Goal: Transaction & Acquisition: Download file/media

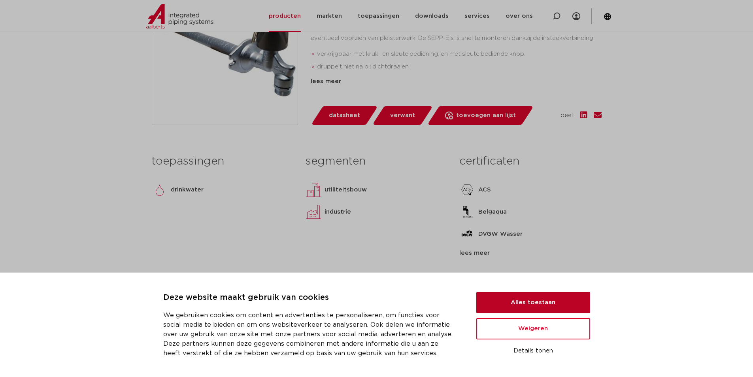
click at [552, 301] on button "Alles toestaan" at bounding box center [533, 302] width 114 height 21
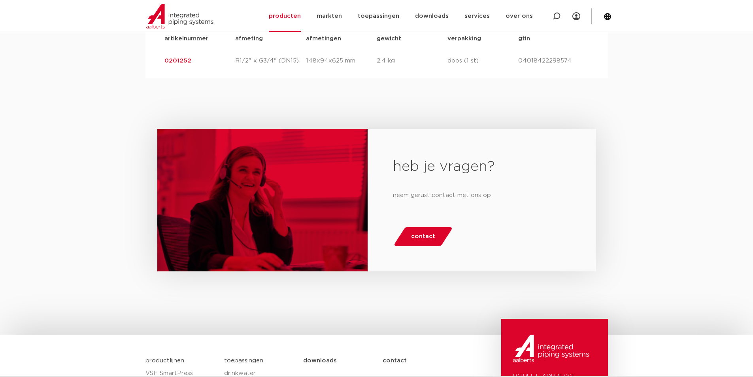
scroll to position [395, 0]
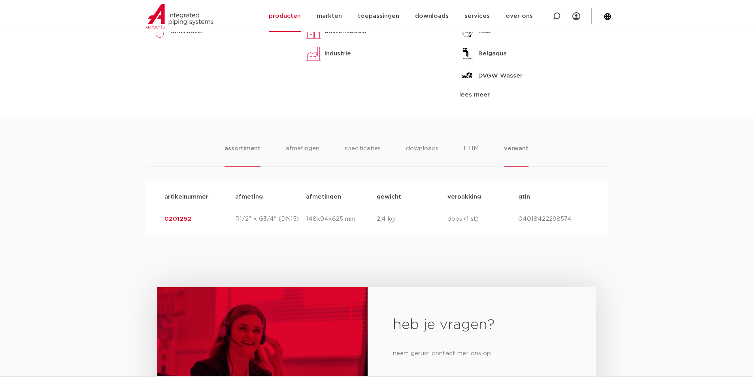
click at [518, 151] on li "verwant" at bounding box center [516, 155] width 24 height 23
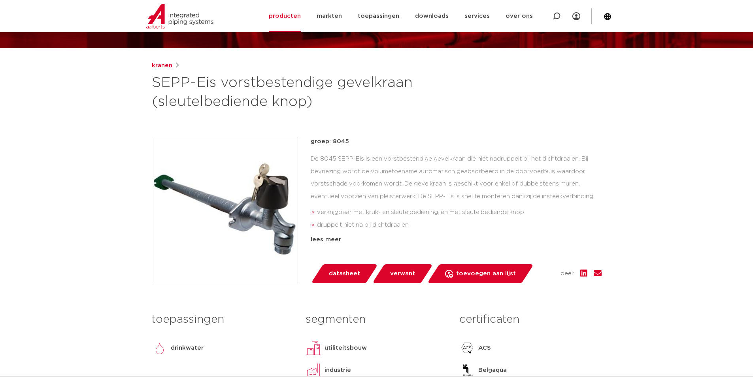
scroll to position [0, 0]
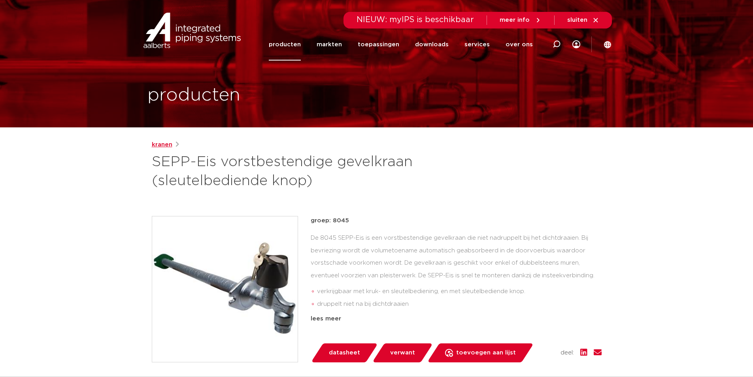
click at [162, 146] on link "kranen" at bounding box center [162, 144] width 21 height 9
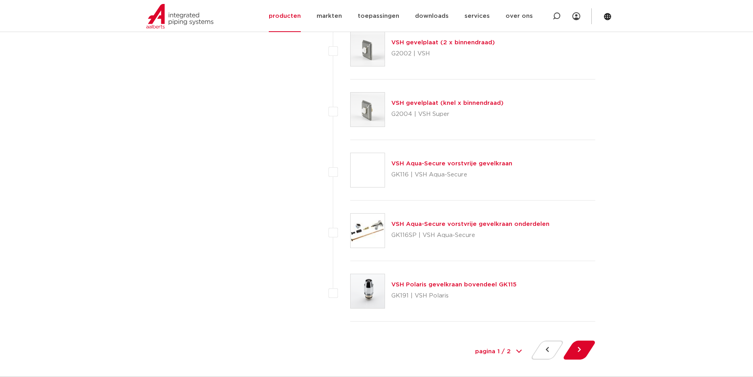
scroll to position [3556, 0]
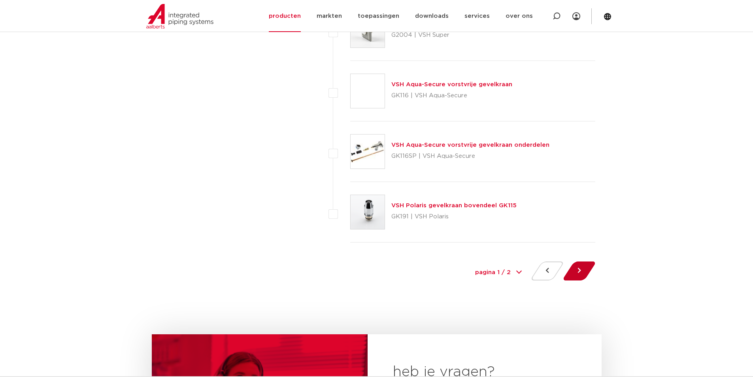
click at [578, 270] on button at bounding box center [579, 270] width 23 height 19
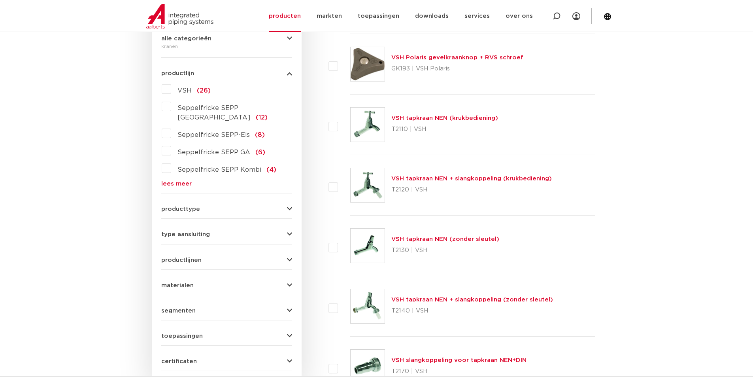
scroll to position [158, 0]
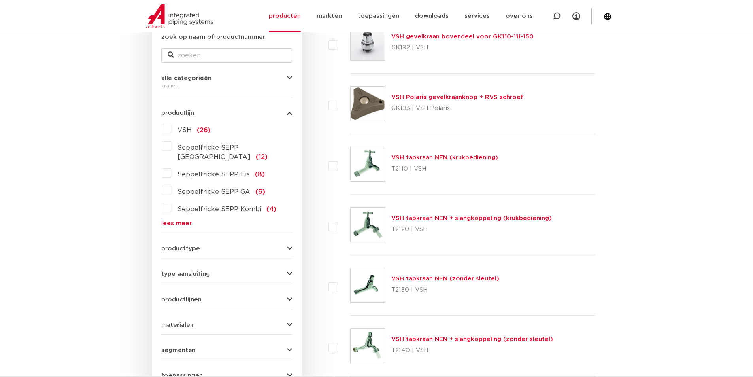
click at [236, 171] on span "Seppelfricke SEPP-Eis" at bounding box center [213, 174] width 72 height 6
click at [0, 0] on input "Seppelfricke SEPP-Eis (8)" at bounding box center [0, 0] width 0 height 0
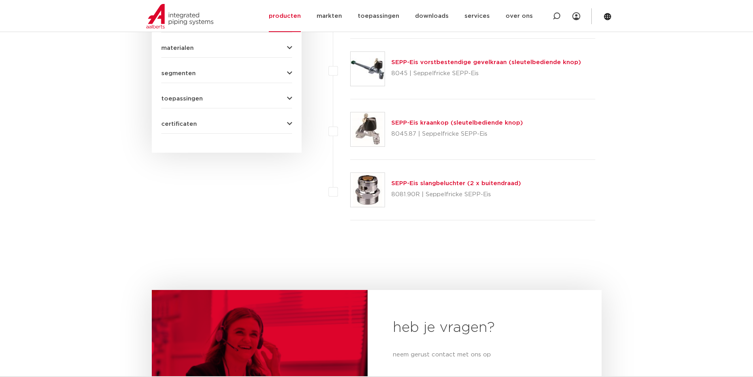
scroll to position [277, 0]
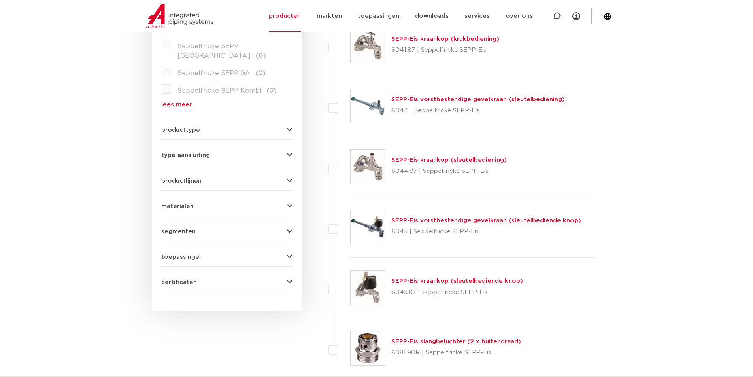
click at [189, 127] on span "producttype" at bounding box center [180, 130] width 39 height 6
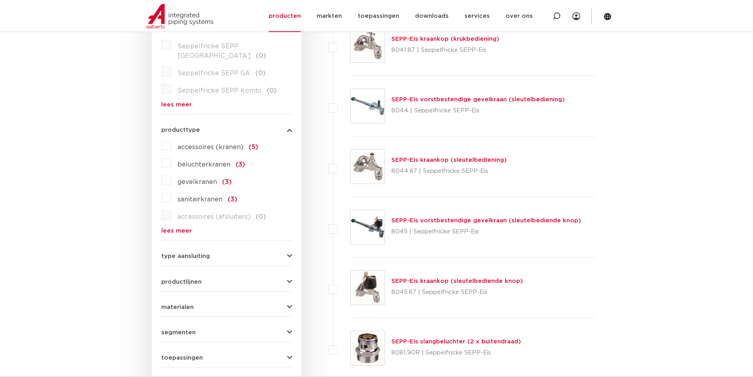
click at [194, 179] on span "gevelkranen" at bounding box center [197, 182] width 40 height 6
click at [0, 0] on input "gevelkranen (3)" at bounding box center [0, 0] width 0 height 0
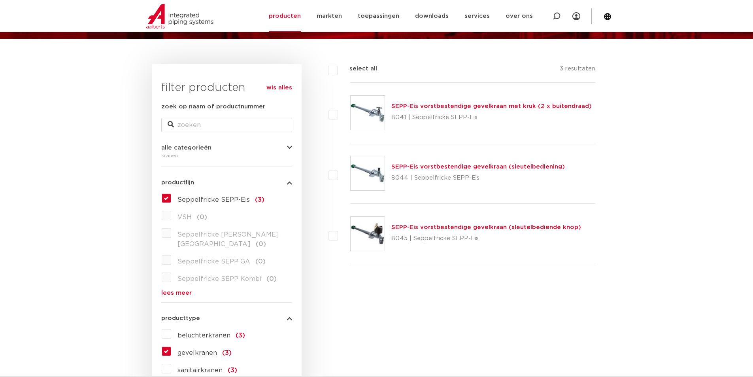
scroll to position [128, 0]
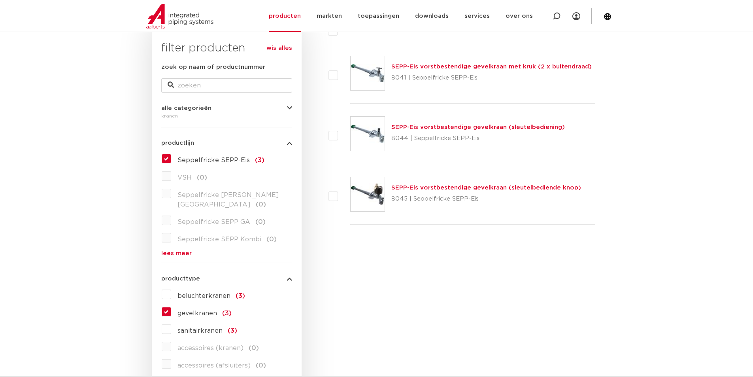
drag, startPoint x: 166, startPoint y: 160, endPoint x: 190, endPoint y: 166, distance: 25.6
click at [171, 160] on label "Seppelfricke SEPP-Eis (3)" at bounding box center [217, 158] width 93 height 13
click at [0, 0] on input "Seppelfricke SEPP-Eis (3)" at bounding box center [0, 0] width 0 height 0
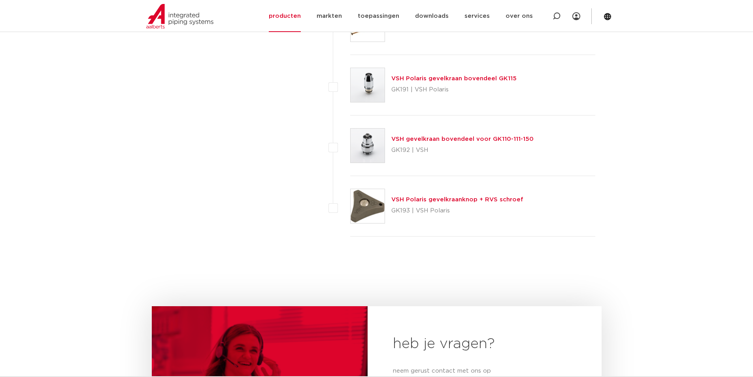
scroll to position [760, 0]
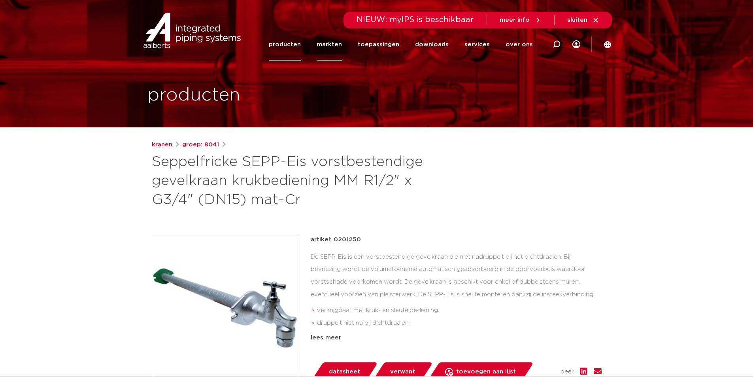
click at [341, 45] on link "markten" at bounding box center [328, 44] width 25 height 32
click at [210, 147] on link "groep: 8041" at bounding box center [200, 144] width 37 height 9
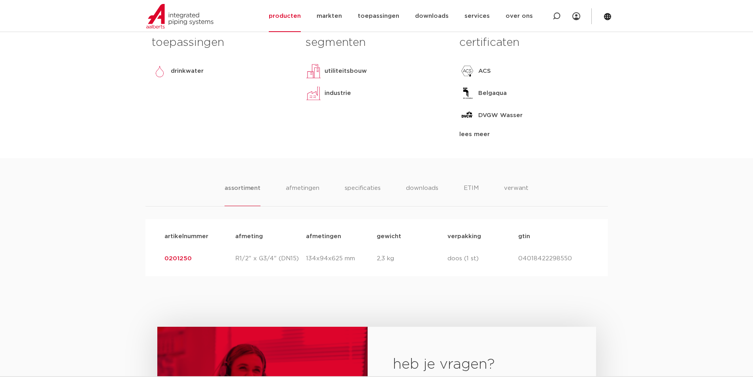
scroll to position [435, 0]
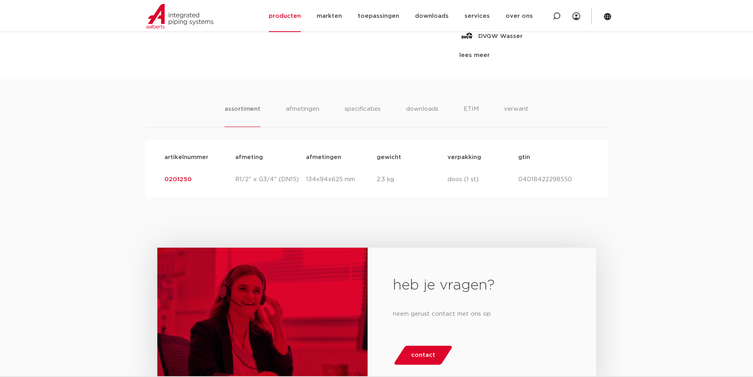
click at [180, 182] on link "0201250" at bounding box center [177, 179] width 27 height 6
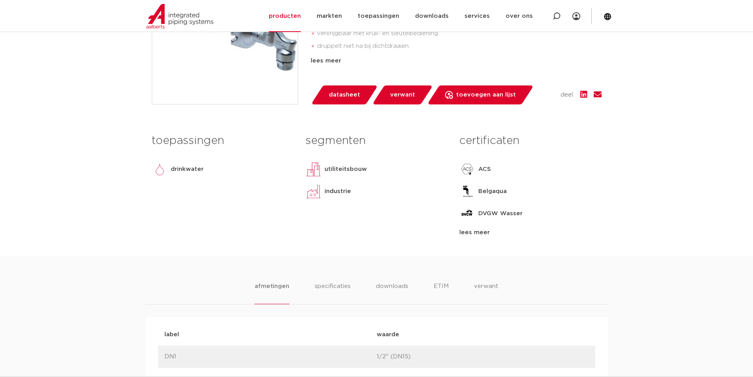
scroll to position [316, 0]
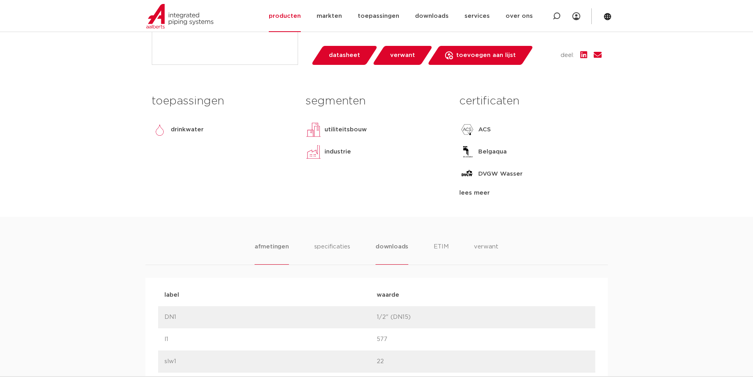
click at [395, 245] on li "downloads" at bounding box center [391, 253] width 33 height 23
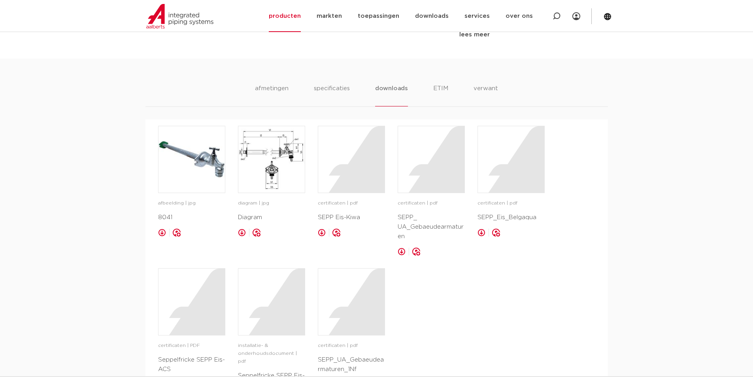
scroll to position [553, 0]
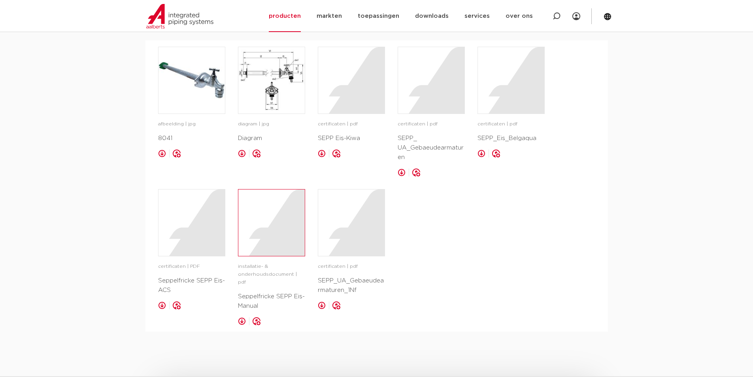
click at [263, 228] on div at bounding box center [271, 222] width 66 height 66
